Goal: Information Seeking & Learning: Learn about a topic

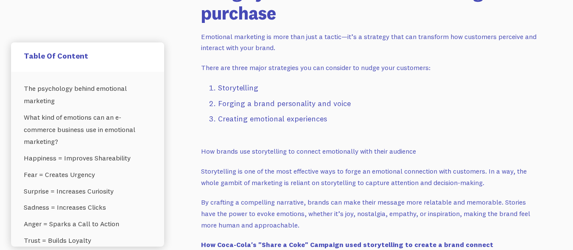
scroll to position [1691, 0]
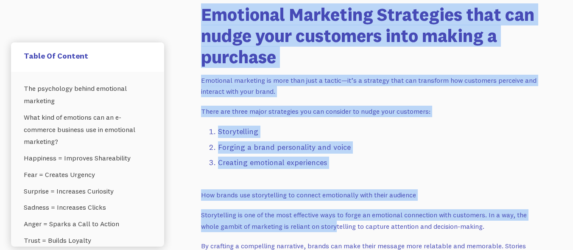
drag, startPoint x: 203, startPoint y: 14, endPoint x: 342, endPoint y: 233, distance: 259.1
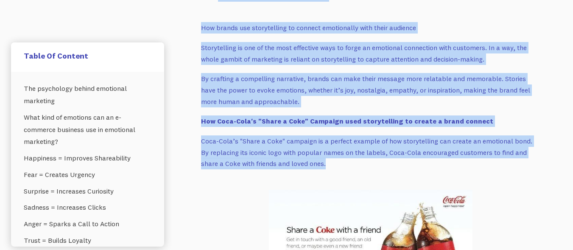
scroll to position [1897, 0]
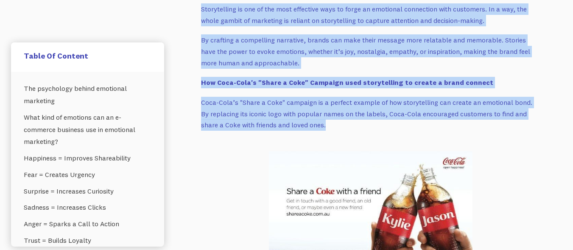
drag, startPoint x: 204, startPoint y: 87, endPoint x: 406, endPoint y: 123, distance: 205.2
copy div "Loremipsu Dolorsita Consectetu adip eli seddo eius temporinc utla etdolo m aliq…"
click at [312, 151] on img at bounding box center [371, 202] width 204 height 103
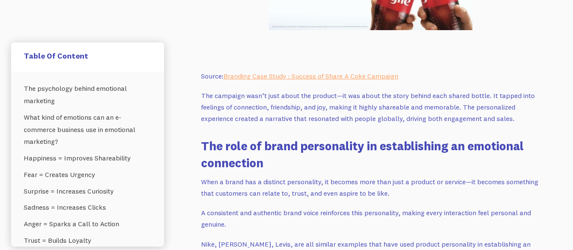
scroll to position [2152, 0]
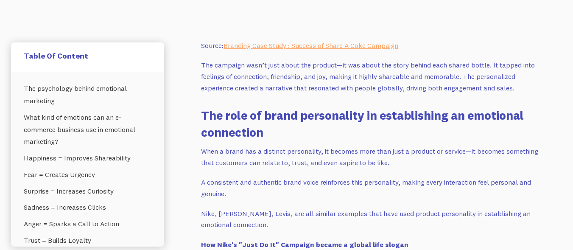
click at [70, 93] on link "The psychology behind emotional marketing" at bounding box center [88, 94] width 128 height 29
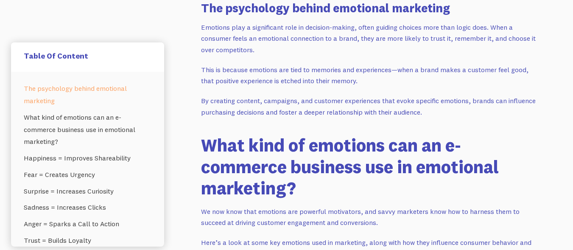
scroll to position [587, 0]
drag, startPoint x: 548, startPoint y: 1, endPoint x: 317, endPoint y: 45, distance: 234.1
click at [317, 45] on p "Emotions play a significant role in decision-making, often guiding choices more…" at bounding box center [371, 39] width 340 height 34
click at [278, 69] on p "This is because emotions are tied to memories and experiences—when a brand make…" at bounding box center [371, 76] width 340 height 22
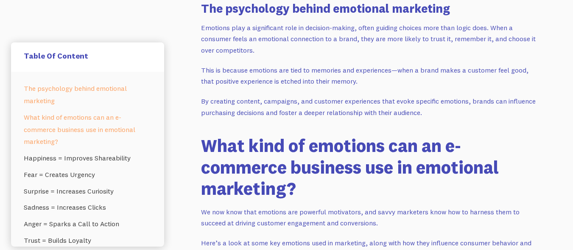
click at [87, 117] on link "What kind of emotions can an e-commerce business use in emotional marketing?" at bounding box center [88, 129] width 128 height 41
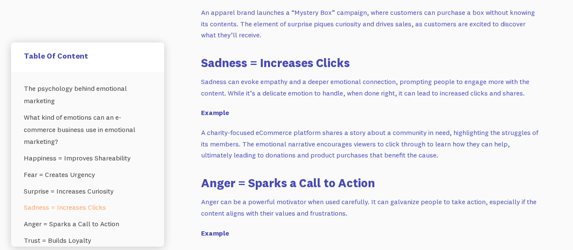
scroll to position [1249, 0]
